Goal: Task Accomplishment & Management: Use online tool/utility

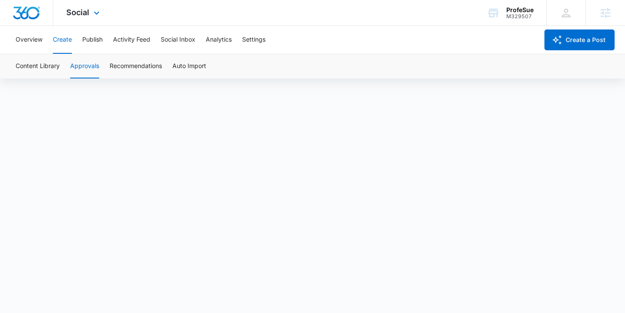
click at [90, 21] on div "Social Apps Reputation Forms CRM Email Social POS Content Ads Intelligence File…" at bounding box center [84, 13] width 62 height 26
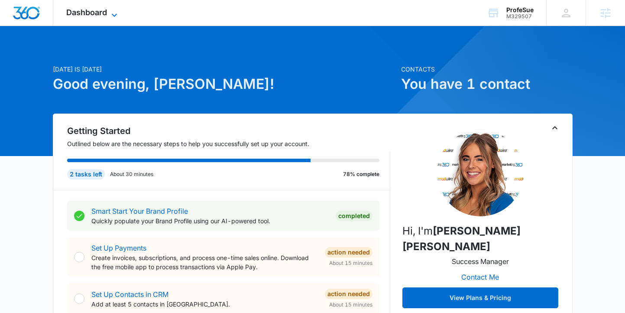
click at [114, 12] on icon at bounding box center [114, 15] width 10 height 10
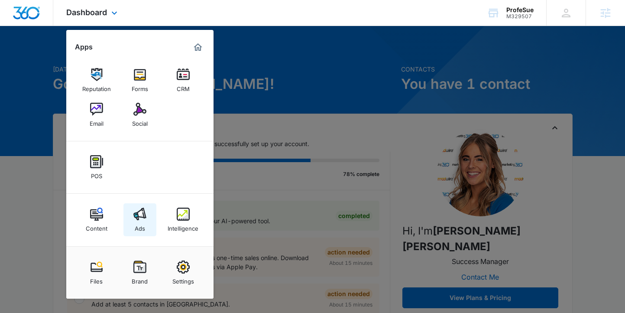
click at [139, 219] on img at bounding box center [139, 214] width 13 height 13
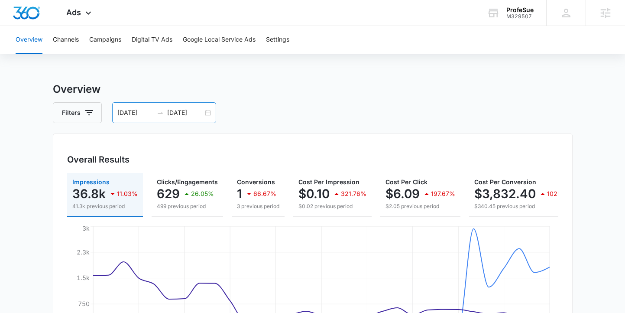
click at [206, 115] on div "07/12/2025 08/11/2025" at bounding box center [164, 112] width 104 height 21
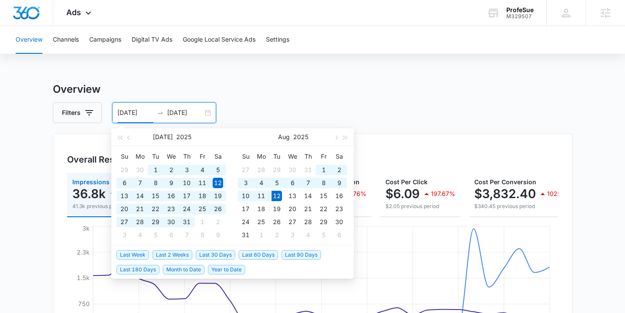
click at [253, 250] on span "Last 60 Days" at bounding box center [258, 255] width 39 height 10
type input "06/13/2025"
type input "08/12/2025"
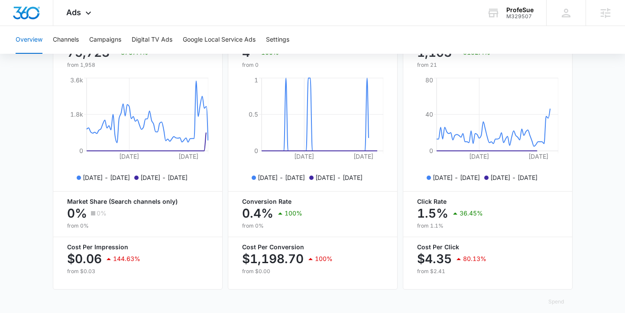
scroll to position [391, 0]
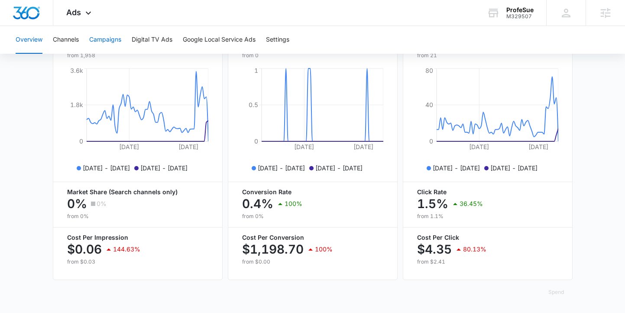
click at [100, 40] on button "Campaigns" at bounding box center [105, 40] width 32 height 28
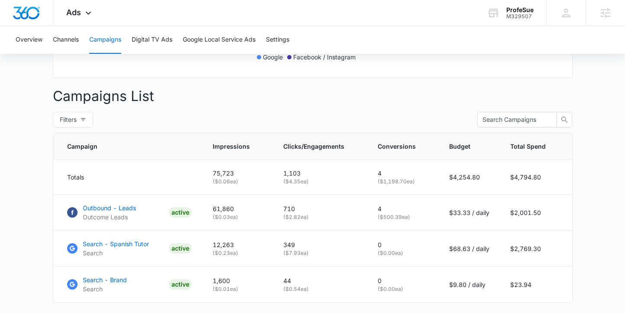
scroll to position [294, 0]
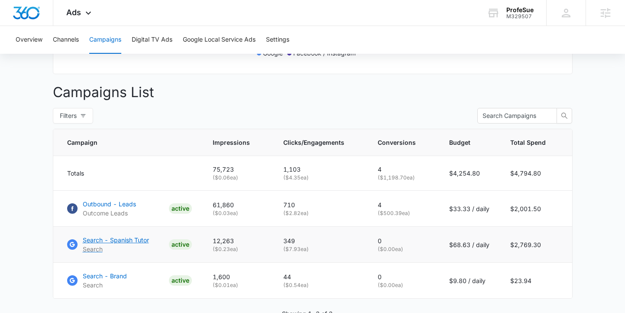
click at [125, 239] on p "Search - Spanish Tutor" at bounding box center [116, 239] width 66 height 9
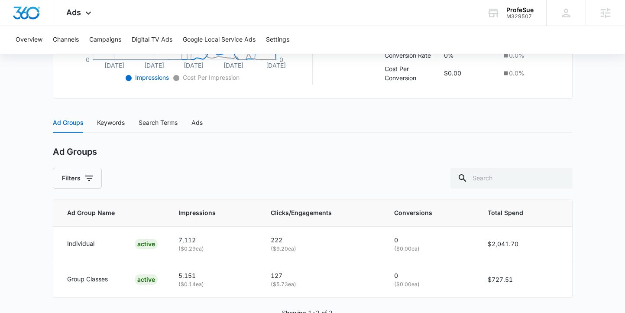
scroll to position [324, 0]
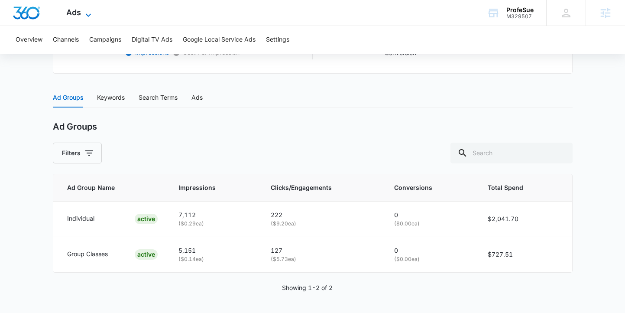
click at [91, 10] on icon at bounding box center [88, 15] width 10 height 10
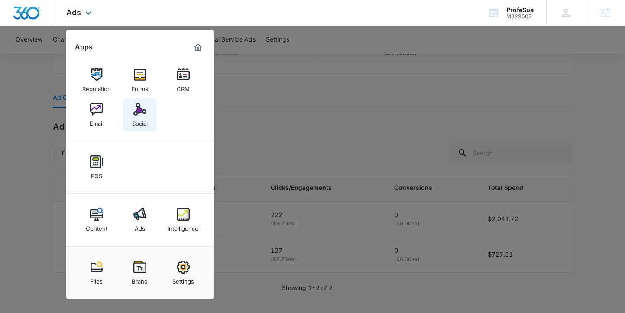
click at [138, 122] on div "Social" at bounding box center [140, 121] width 16 height 11
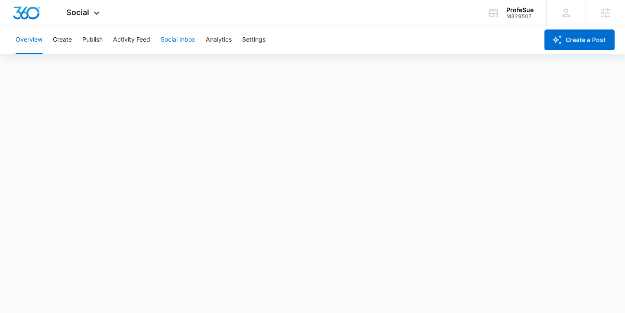
click at [181, 39] on button "Social Inbox" at bounding box center [178, 40] width 35 height 28
click at [61, 36] on button "Create" at bounding box center [62, 40] width 19 height 28
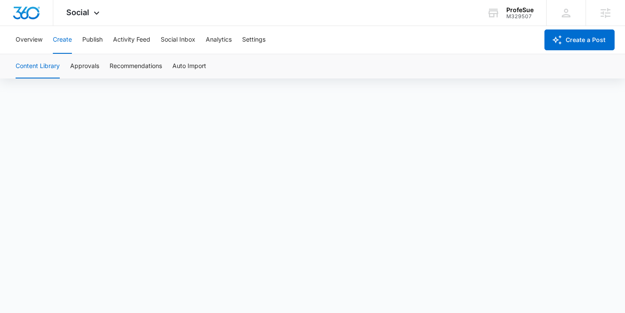
scroll to position [6, 0]
click at [86, 63] on button "Approvals" at bounding box center [84, 66] width 29 height 24
